Goal: Task Accomplishment & Management: Use online tool/utility

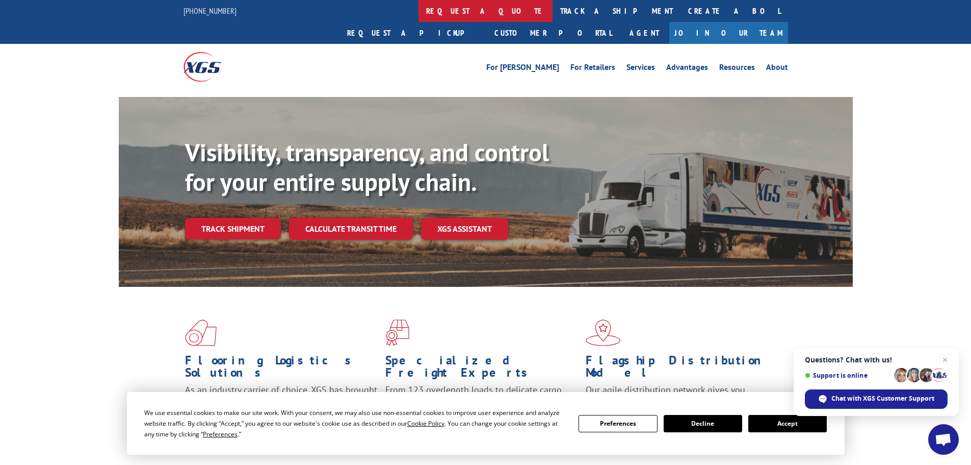
click at [419, 12] on link "request a quote" at bounding box center [486, 11] width 134 height 22
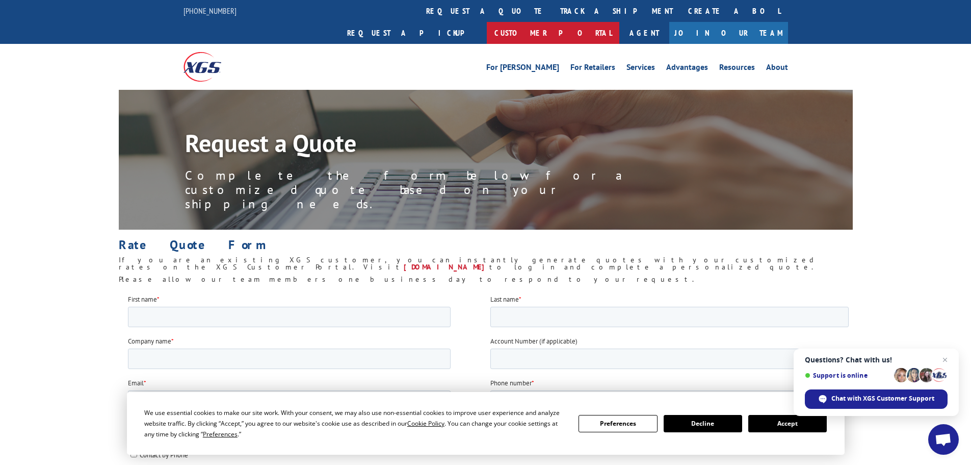
click at [620, 22] on link "Customer Portal" at bounding box center [553, 33] width 133 height 22
